Goal: Obtain resource: Obtain resource

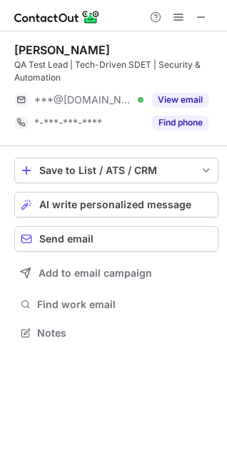
scroll to position [322, 227]
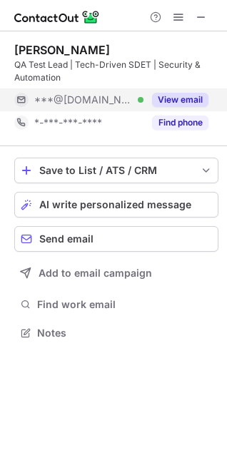
click at [174, 103] on button "View email" at bounding box center [180, 100] width 56 height 14
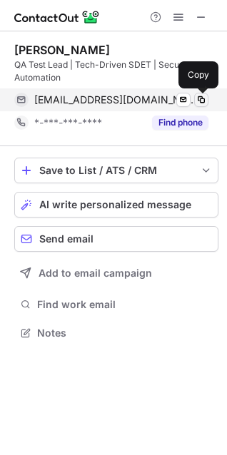
click at [202, 98] on span at bounding box center [200, 99] width 11 height 11
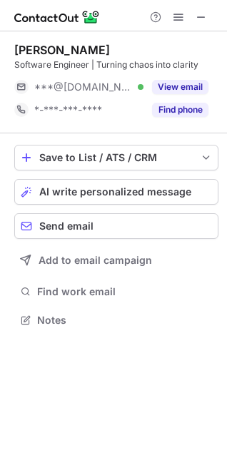
scroll to position [6, 6]
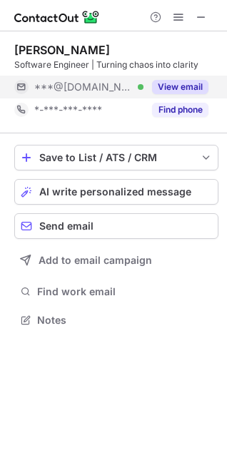
click at [188, 88] on button "View email" at bounding box center [180, 87] width 56 height 14
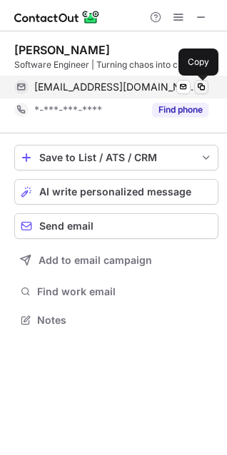
click at [198, 86] on span at bounding box center [200, 86] width 11 height 11
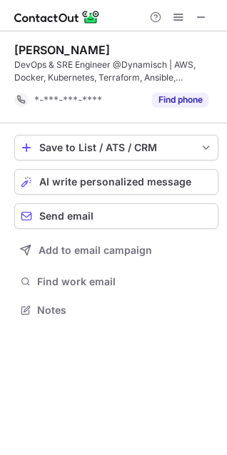
scroll to position [299, 227]
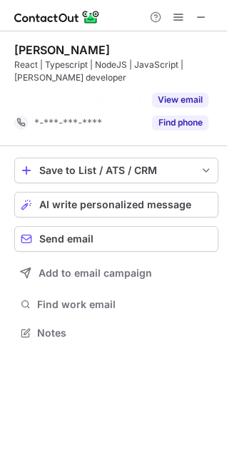
scroll to position [299, 227]
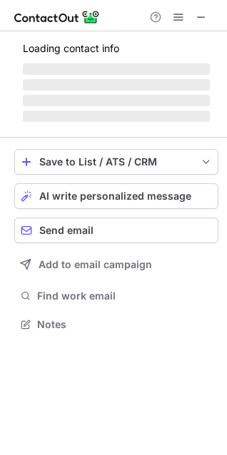
scroll to position [332, 227]
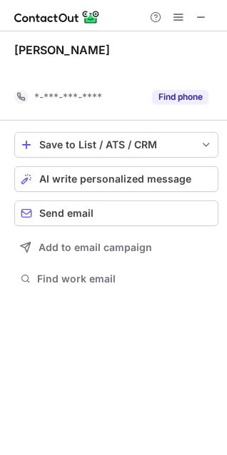
scroll to position [254, 227]
